Goal: Transaction & Acquisition: Purchase product/service

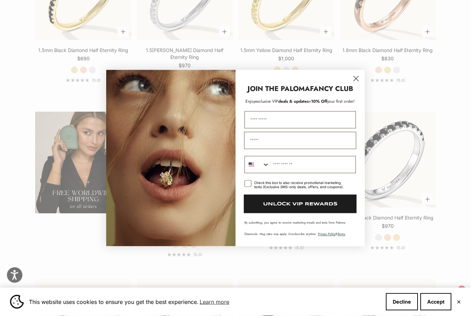
scroll to position [1008, 0]
click at [352, 84] on circle "Close dialog" at bounding box center [355, 78] width 11 height 11
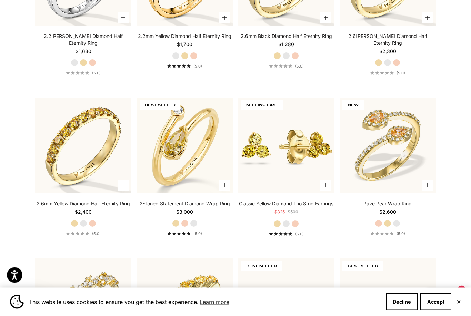
scroll to position [1357, 0]
click at [375, 134] on img at bounding box center [387, 145] width 105 height 105
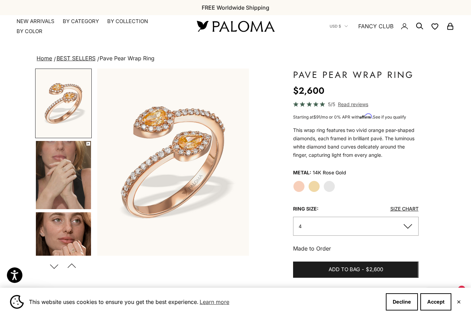
click at [50, 165] on img "Go to item 4" at bounding box center [63, 175] width 55 height 68
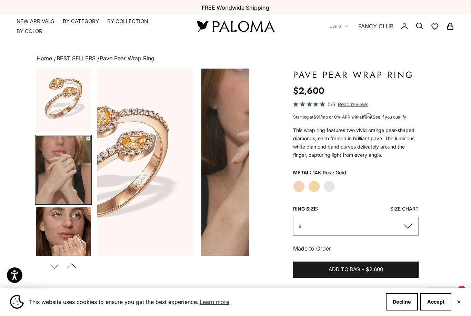
scroll to position [0, 160]
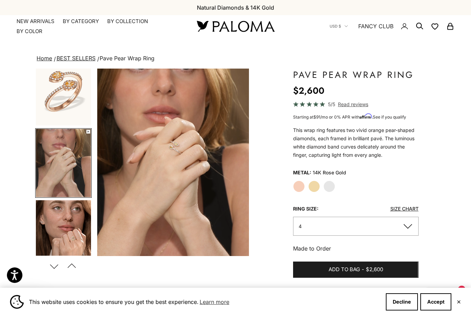
click at [132, 108] on video "#YellowGold\a#WhiteGold\a#RoseGold" at bounding box center [173, 162] width 152 height 187
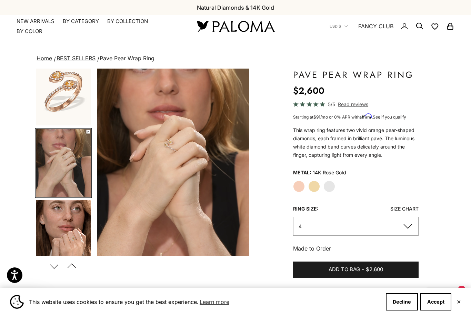
click at [125, 111] on video "#YellowGold\a#WhiteGold\a#RoseGold" at bounding box center [173, 162] width 152 height 187
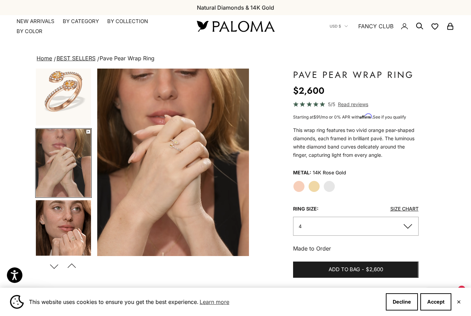
click at [58, 225] on img "Go to item 5" at bounding box center [63, 234] width 55 height 68
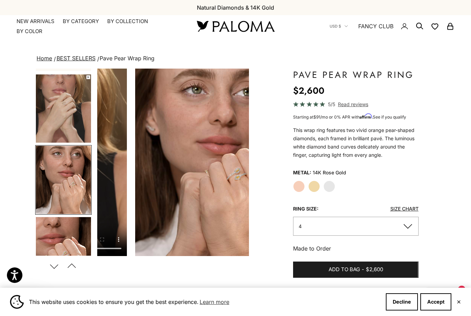
scroll to position [0, 320]
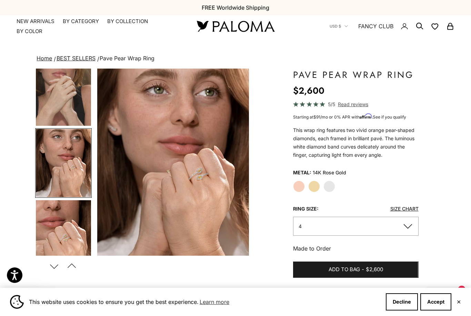
click at [50, 229] on img "Go to item 6" at bounding box center [63, 234] width 55 height 68
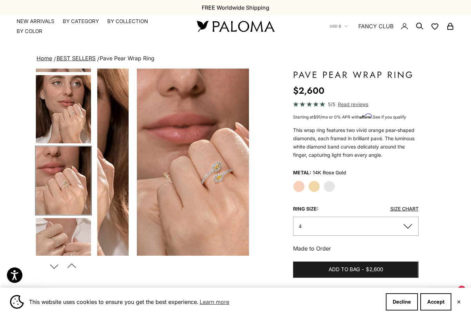
scroll to position [0, 480]
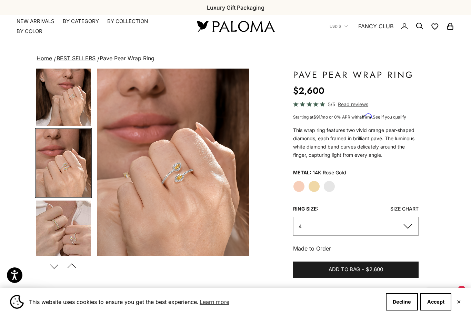
click at [311, 224] on button "4" at bounding box center [355, 226] width 125 height 19
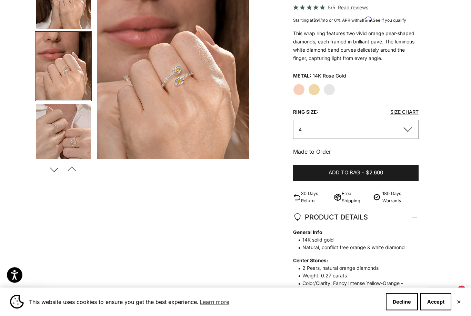
scroll to position [97, 0]
click at [305, 127] on button "4" at bounding box center [355, 129] width 125 height 19
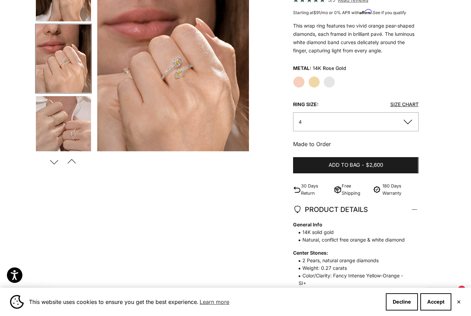
scroll to position [104, 0]
click at [312, 77] on label "Yellow Gold" at bounding box center [314, 83] width 12 height 12
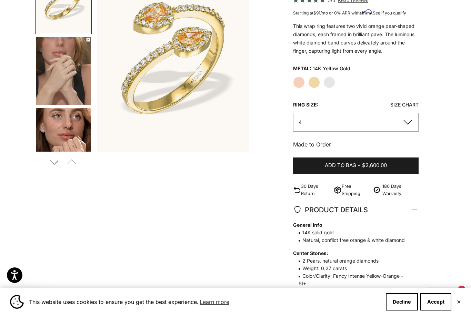
click at [330, 81] on label "White Gold" at bounding box center [329, 83] width 12 height 12
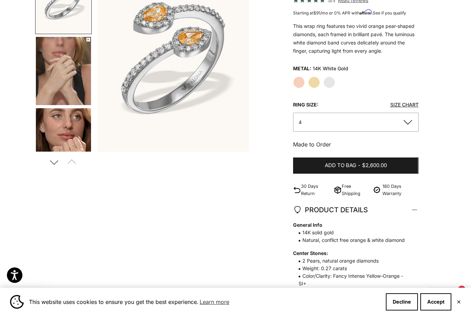
click at [298, 80] on label "Rose Gold" at bounding box center [299, 83] width 12 height 12
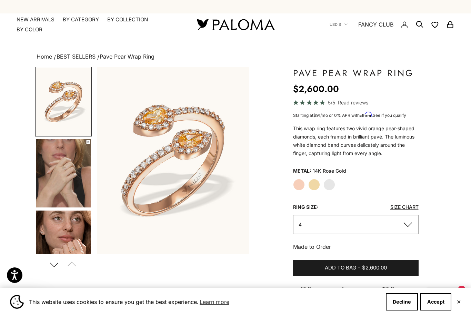
scroll to position [15, 0]
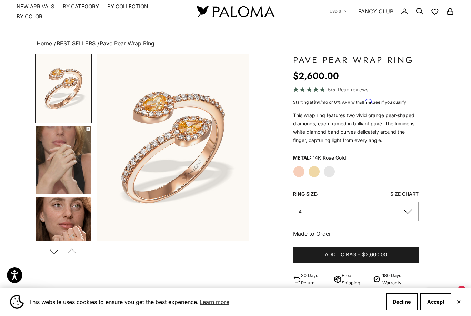
click at [51, 160] on img "Go to item 4" at bounding box center [63, 160] width 55 height 68
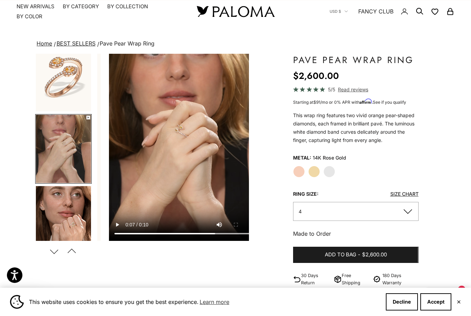
scroll to position [0, 160]
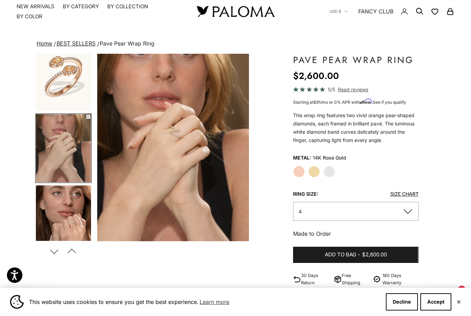
click at [130, 181] on video "#YellowGold\a#WhiteGold\a#RoseGold" at bounding box center [173, 147] width 152 height 187
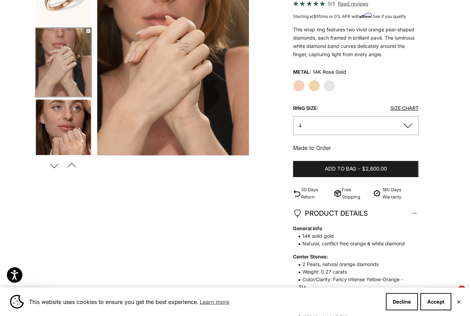
scroll to position [101, 0]
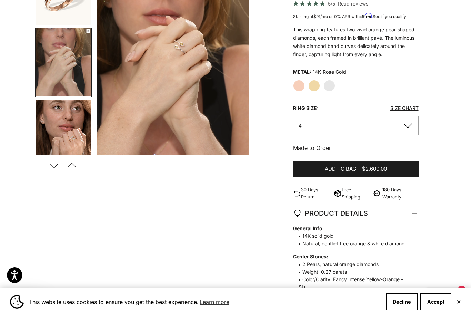
click at [326, 122] on button "4" at bounding box center [355, 125] width 125 height 19
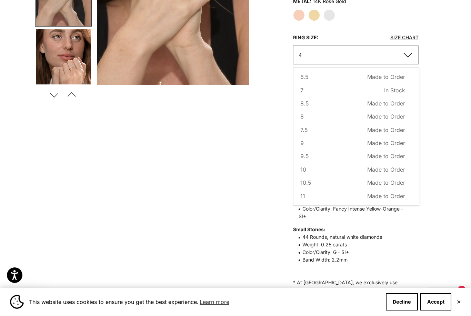
scroll to position [172, 0]
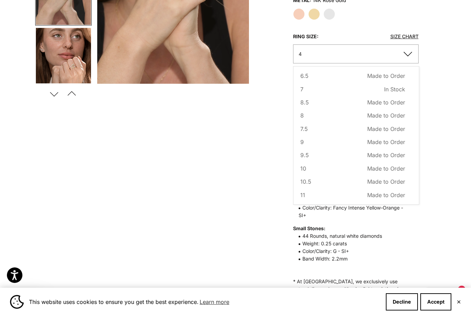
click at [314, 166] on button "10 Made to Order Sold out" at bounding box center [352, 168] width 104 height 9
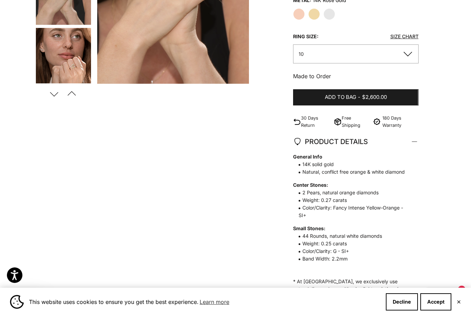
click at [307, 99] on button "Add to bag - $2,600.00" at bounding box center [355, 97] width 125 height 17
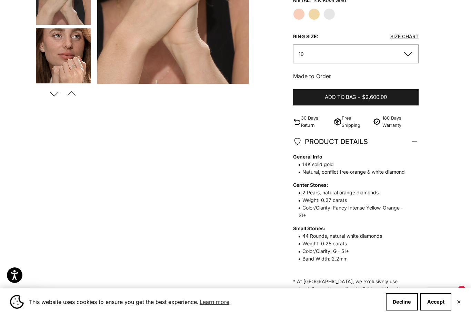
click at [394, 311] on button "Decline" at bounding box center [402, 301] width 32 height 17
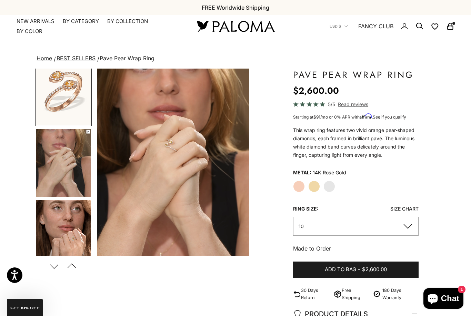
click at [453, 29] on rect "Secondary navigation" at bounding box center [449, 27] width 5 height 3
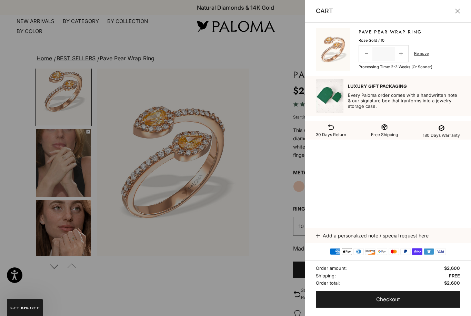
click at [369, 296] on button "Checkout" at bounding box center [388, 299] width 144 height 17
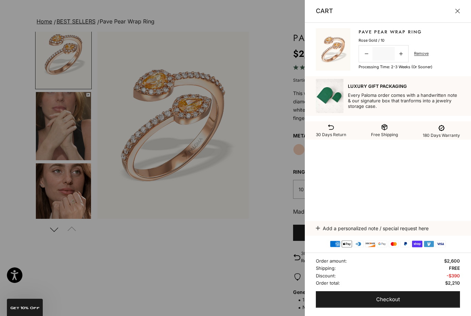
click at [455, 13] on button "Close" at bounding box center [457, 11] width 5 height 5
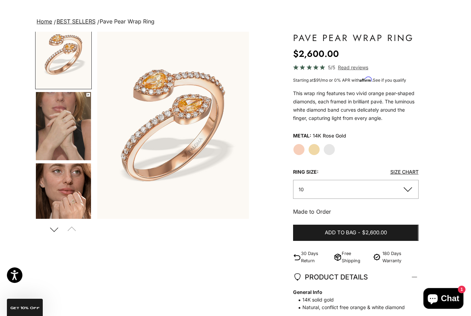
scroll to position [0, 0]
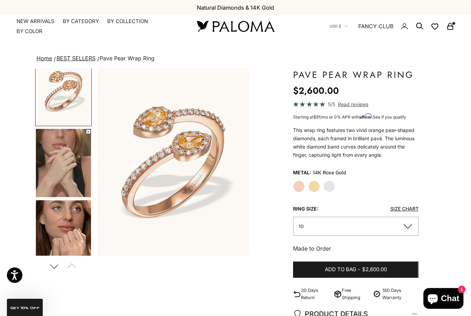
click at [219, 28] on img at bounding box center [235, 26] width 83 height 14
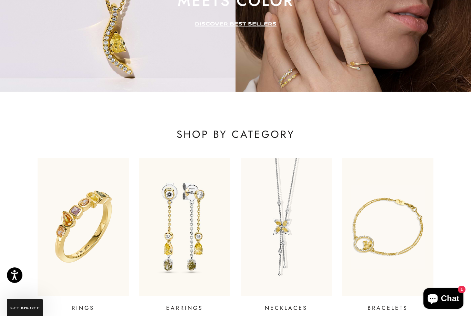
scroll to position [129, 0]
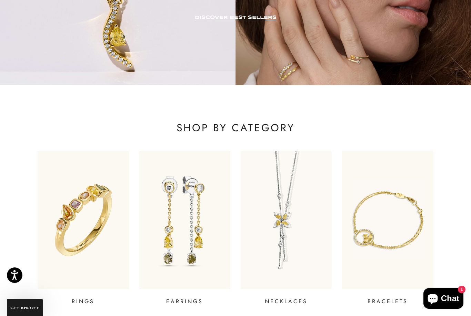
click at [273, 228] on img at bounding box center [286, 220] width 91 height 138
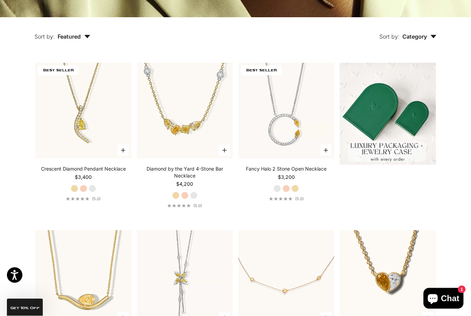
scroll to position [178, 0]
click at [287, 137] on video "#YellowGold\a#RoseGold\a#WhiteGold" at bounding box center [285, 110] width 105 height 105
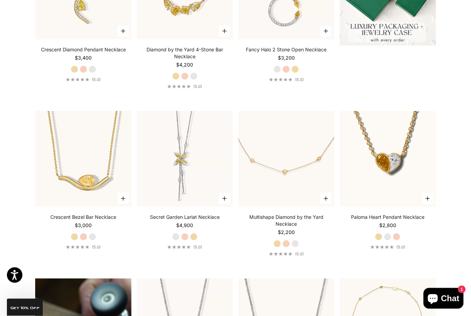
scroll to position [299, 0]
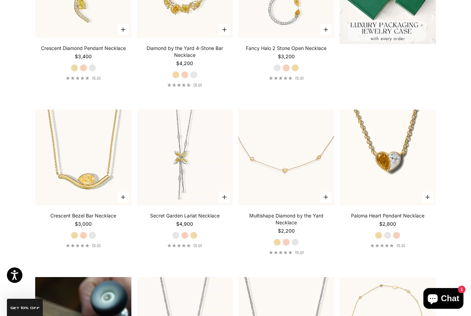
click at [188, 164] on video "#YellowGold\a#RoseGold\a#WhiteGold" at bounding box center [184, 157] width 105 height 105
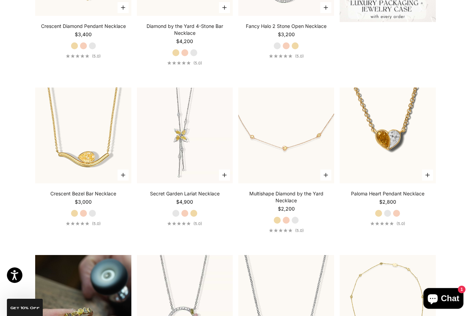
click at [83, 153] on video "#YellowGold\a#RoseGold\a#WhiteGold" at bounding box center [83, 135] width 105 height 105
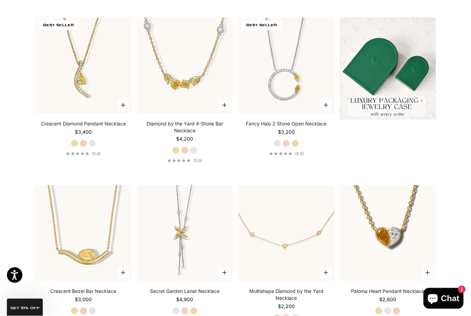
scroll to position [223, 0]
click at [80, 83] on img at bounding box center [83, 65] width 105 height 105
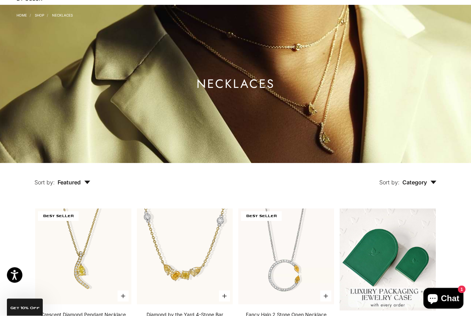
scroll to position [26, 0]
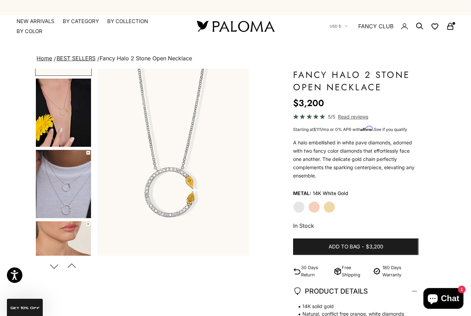
scroll to position [64, 0]
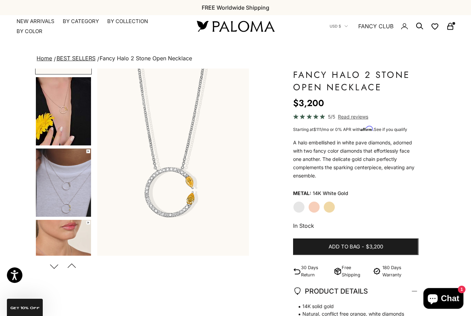
click at [60, 106] on img "Go to item 4" at bounding box center [63, 111] width 55 height 68
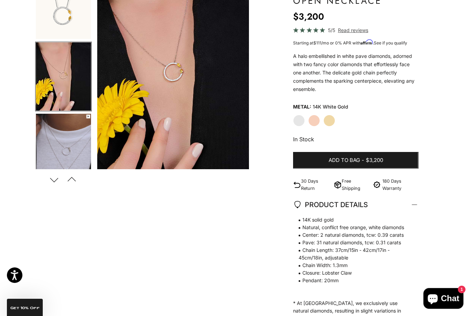
scroll to position [86, 0]
click at [58, 146] on img "Go to item 5" at bounding box center [63, 148] width 55 height 68
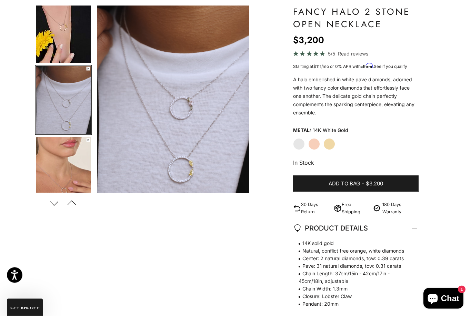
scroll to position [0, 0]
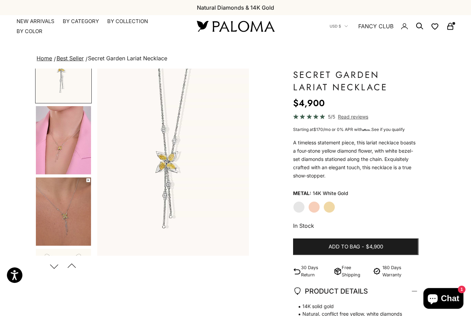
scroll to position [53, 0]
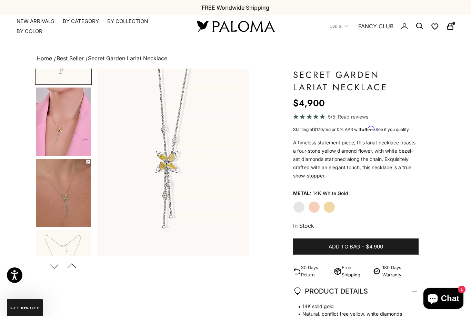
click at [65, 117] on img "Go to item 4" at bounding box center [63, 122] width 55 height 68
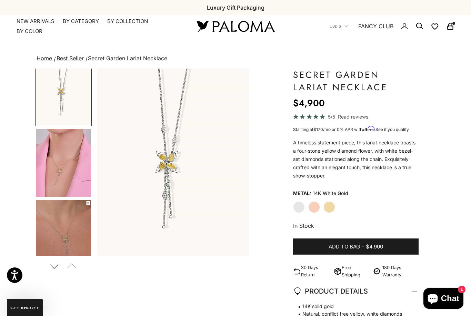
scroll to position [0, 0]
click at [61, 171] on img "Go to item 4" at bounding box center [63, 163] width 55 height 68
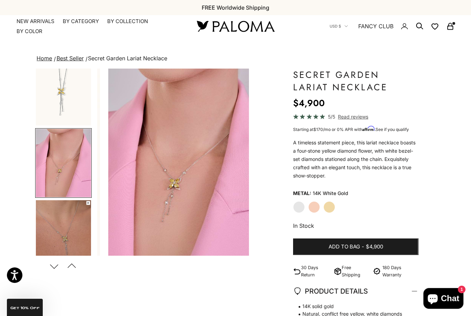
scroll to position [0, 160]
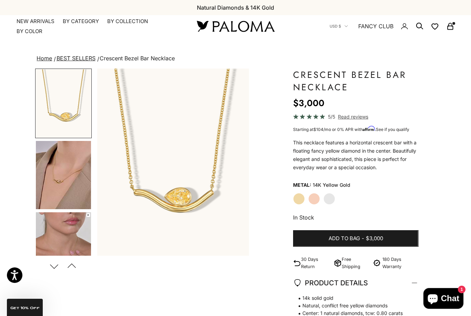
click at [56, 180] on img "Go to item 4" at bounding box center [63, 175] width 55 height 68
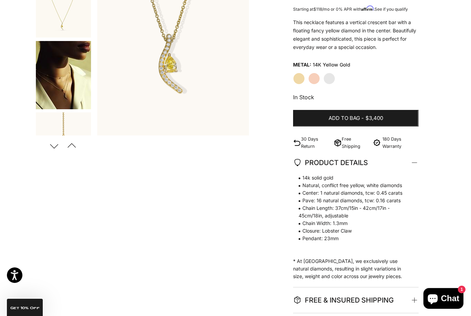
scroll to position [195, 0]
click at [69, 85] on img "Go to item 7" at bounding box center [63, 74] width 55 height 68
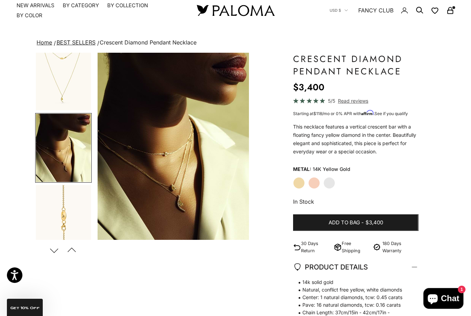
scroll to position [0, 0]
